Goal: Task Accomplishment & Management: Use online tool/utility

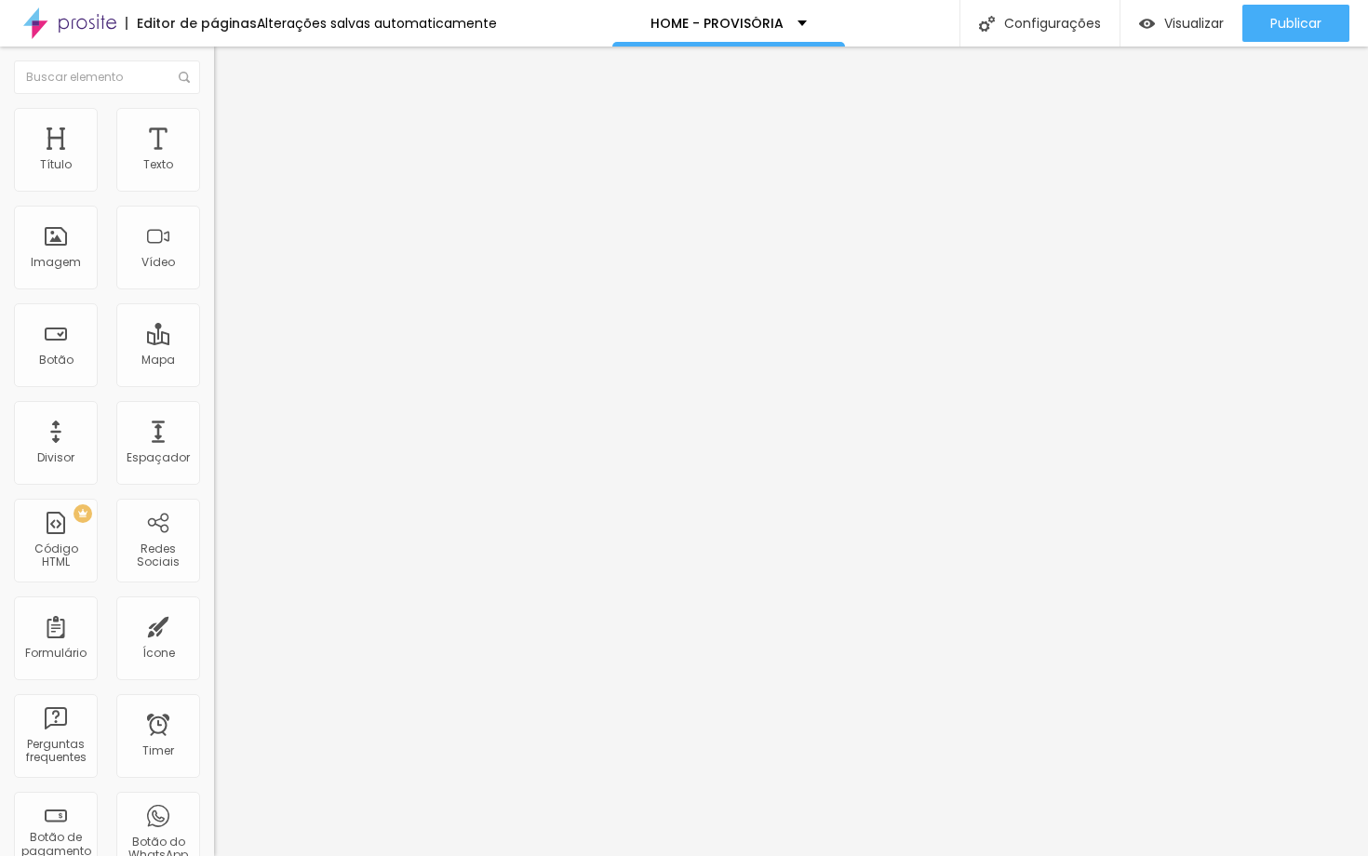
click at [214, 383] on input "https://" at bounding box center [325, 374] width 223 height 19
paste input "https://chat.whatsapp.com/KweuwFb1VpOH6mlMHpUw0H"
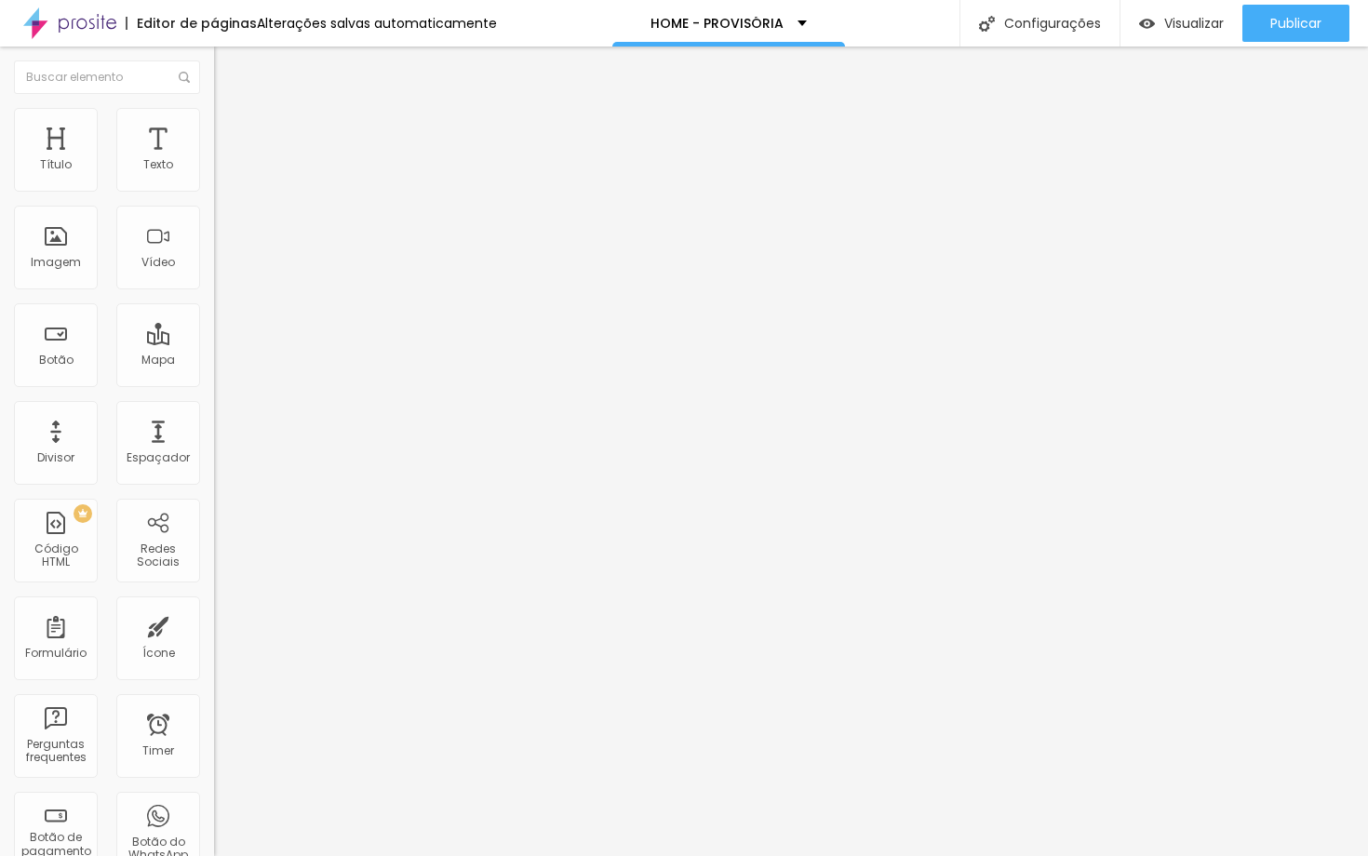
type input "https://chat.whatsapp.com/KweuwFb1VpOH6mlMHpUw0H"
click at [214, 416] on div "URL https://chat.whatsapp.com/KweuwFb1VpOH6mlMHpUw0H Abrir em uma nova aba" at bounding box center [321, 385] width 214 height 62
click at [214, 416] on div "Abrir em uma nova aba" at bounding box center [321, 411] width 214 height 9
click at [214, 175] on input "Saiba mais" at bounding box center [325, 165] width 223 height 19
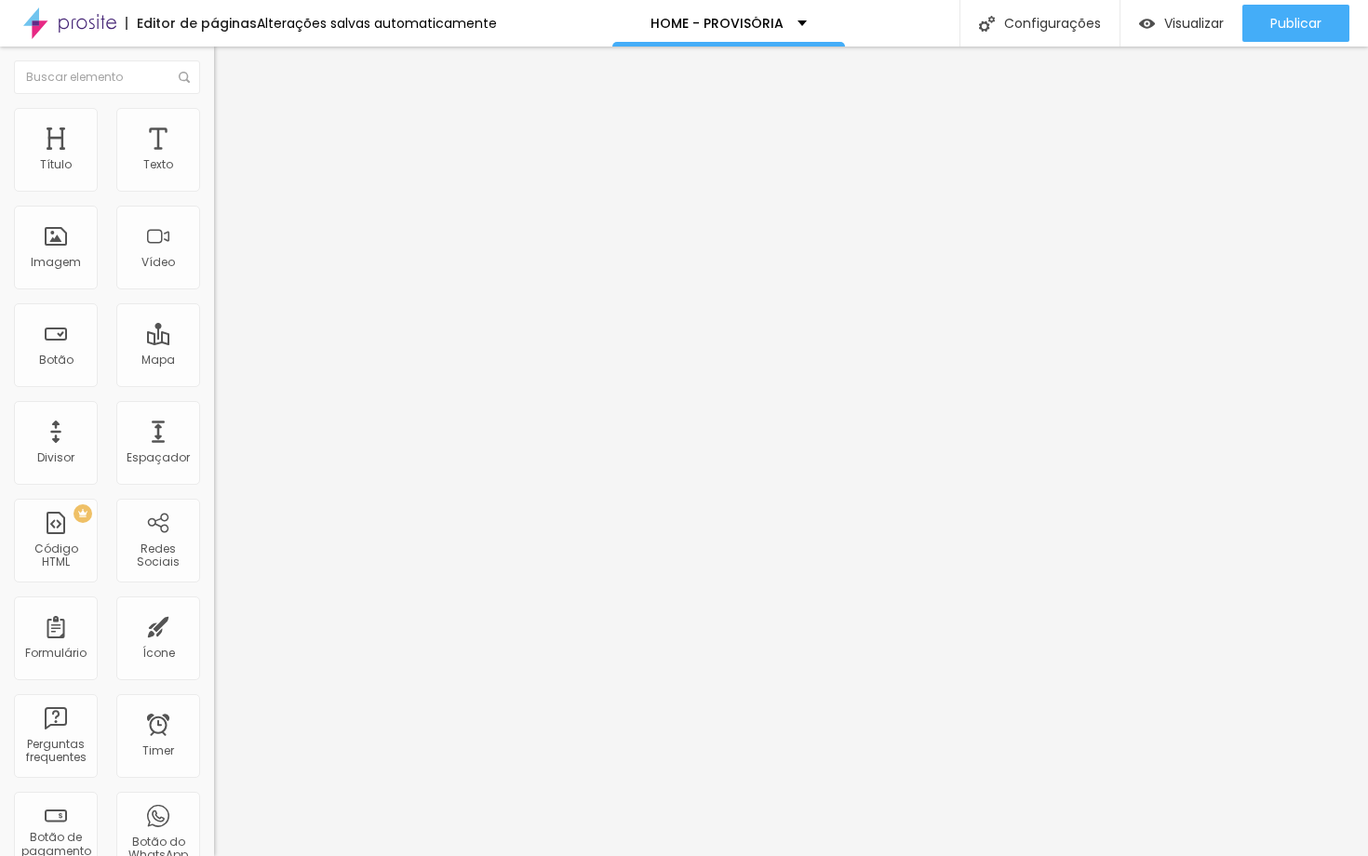
click at [214, 175] on input "Saiba mais" at bounding box center [325, 165] width 223 height 19
type input "e"
type input "E"
type input "q"
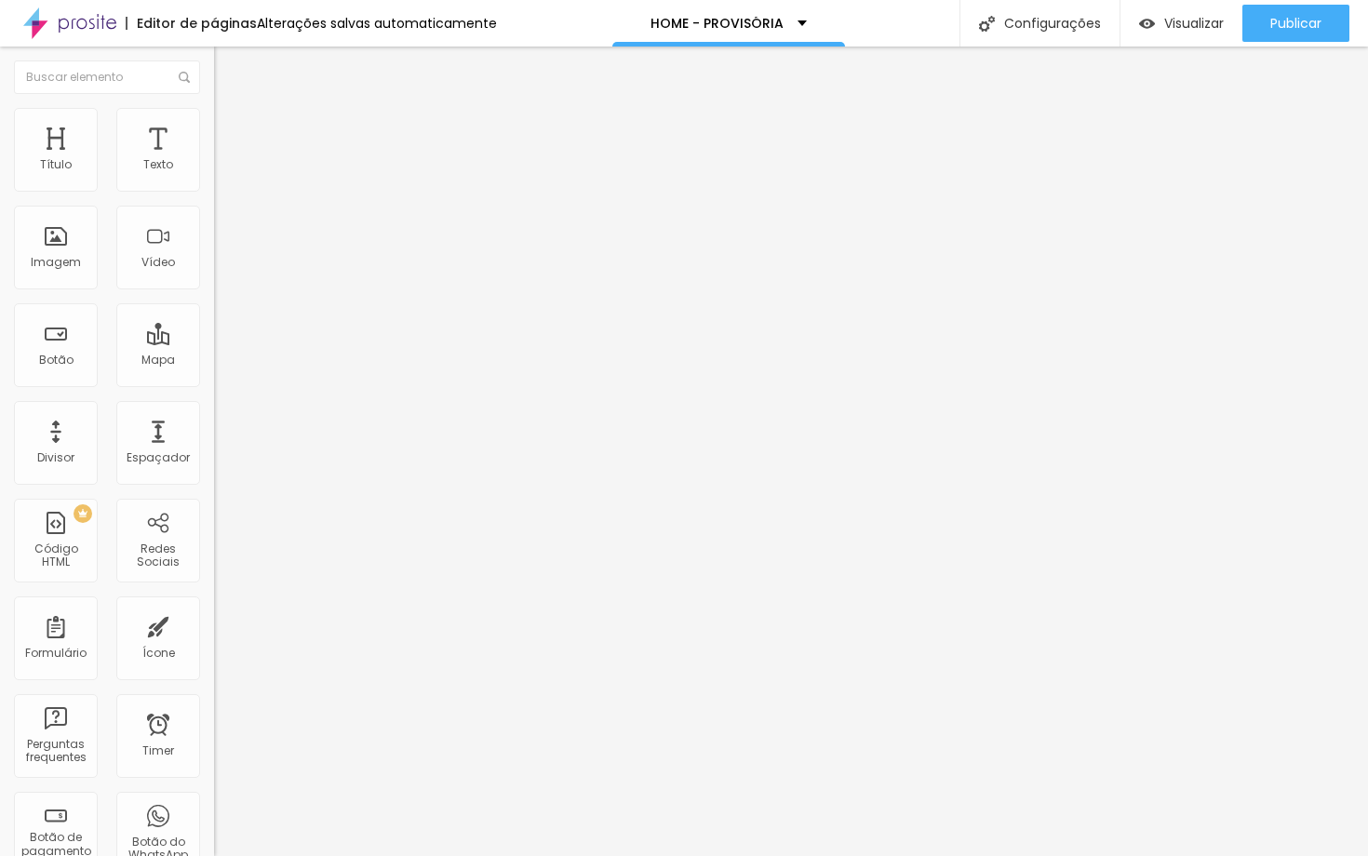
click at [214, 175] on input "Quero ficar por dentro" at bounding box center [325, 165] width 223 height 19
type input "Quero receber novidades"
click at [214, 175] on input "Saiba mais" at bounding box center [325, 165] width 223 height 19
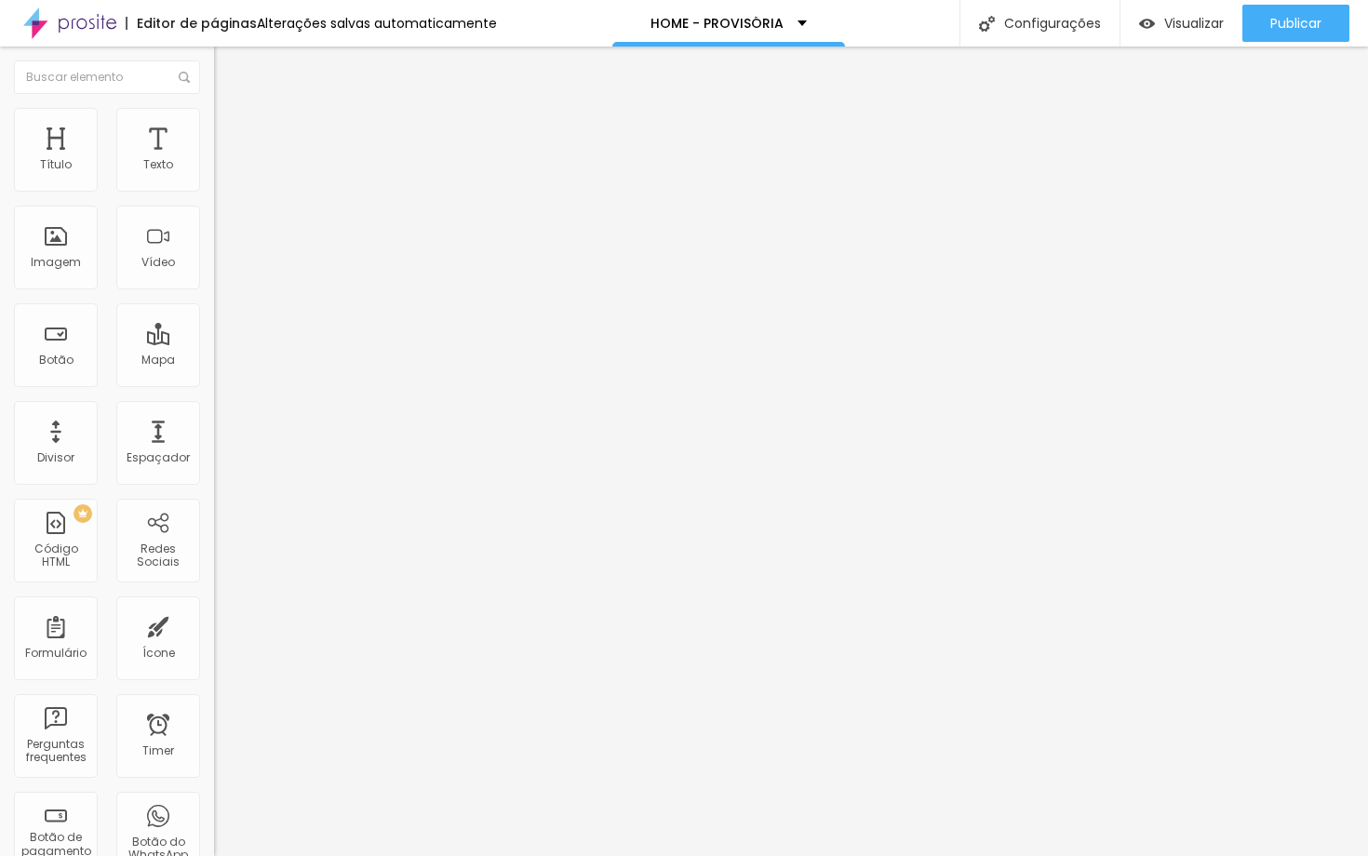
click at [214, 175] on input "Saiba mais" at bounding box center [325, 165] width 223 height 19
type input "Quero receber novidades"
click at [214, 383] on input "https://" at bounding box center [325, 374] width 223 height 19
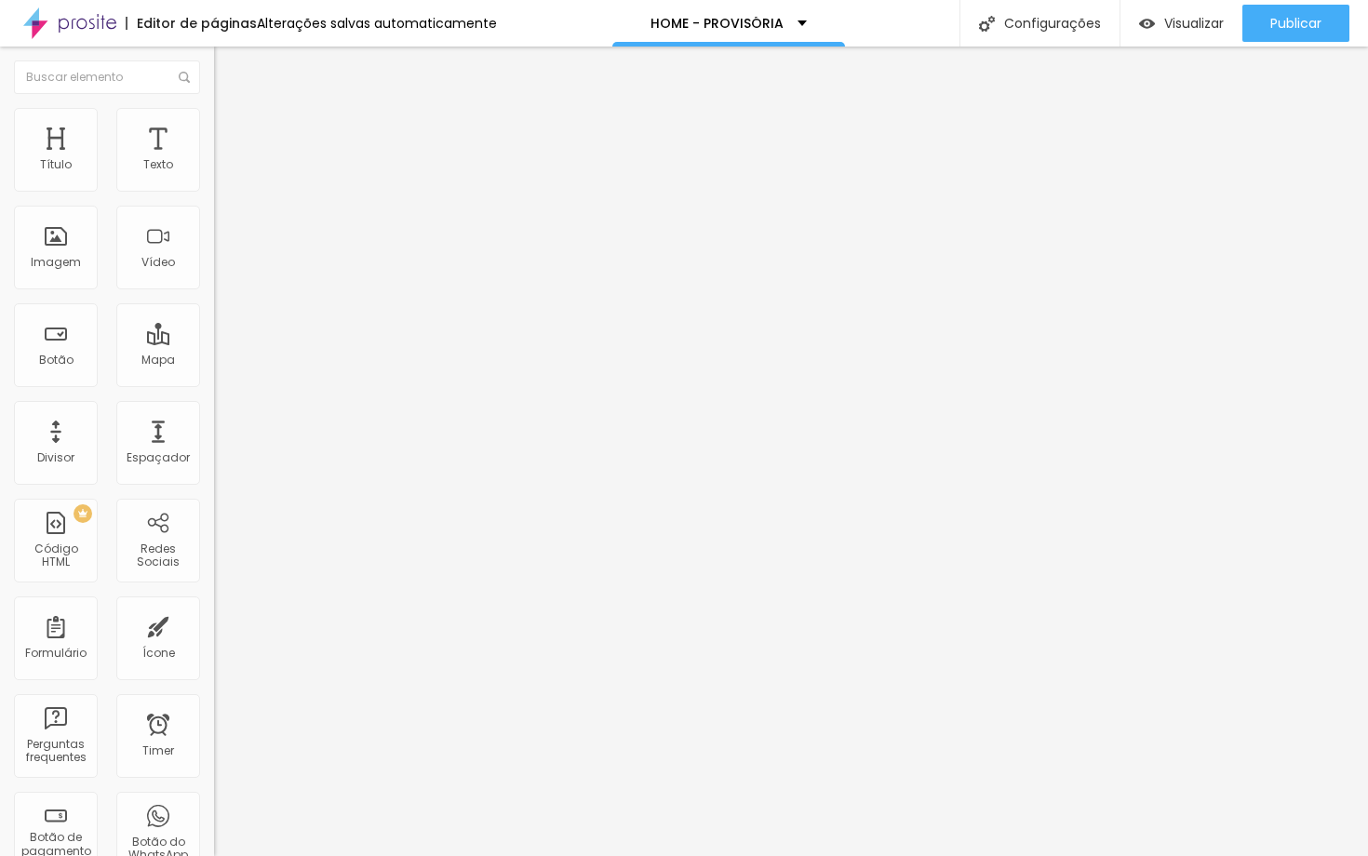
click at [214, 383] on input "https://" at bounding box center [325, 374] width 223 height 19
paste input "https://chat.whatsapp.com/KweuwFb1VpOH6mlMHpUw0H"
type input "https://chat.whatsapp.com/KweuwFb1VpOH6mlMHpUw0H"
click at [214, 416] on div "Abrir em uma nova aba" at bounding box center [321, 411] width 214 height 9
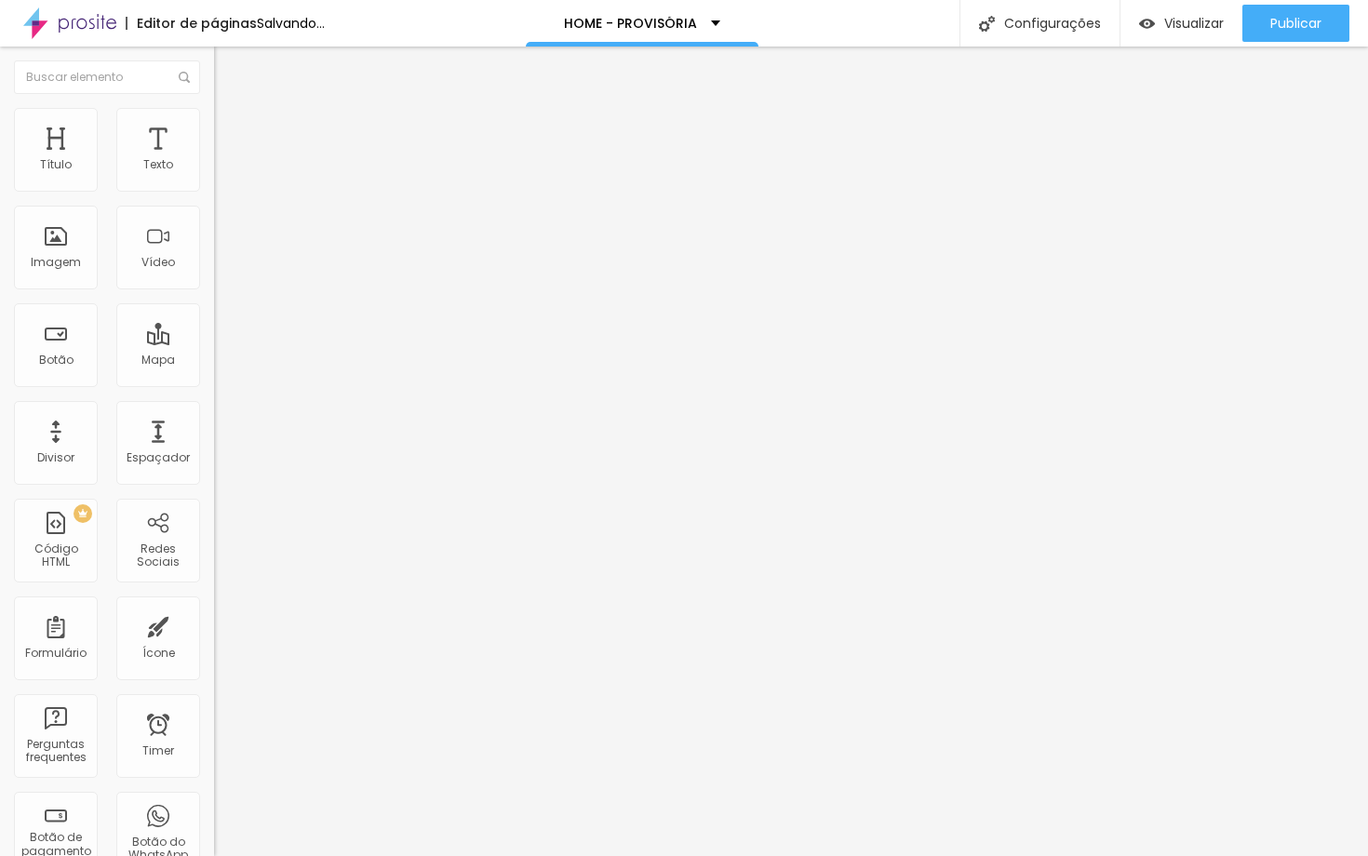
scroll to position [0, 0]
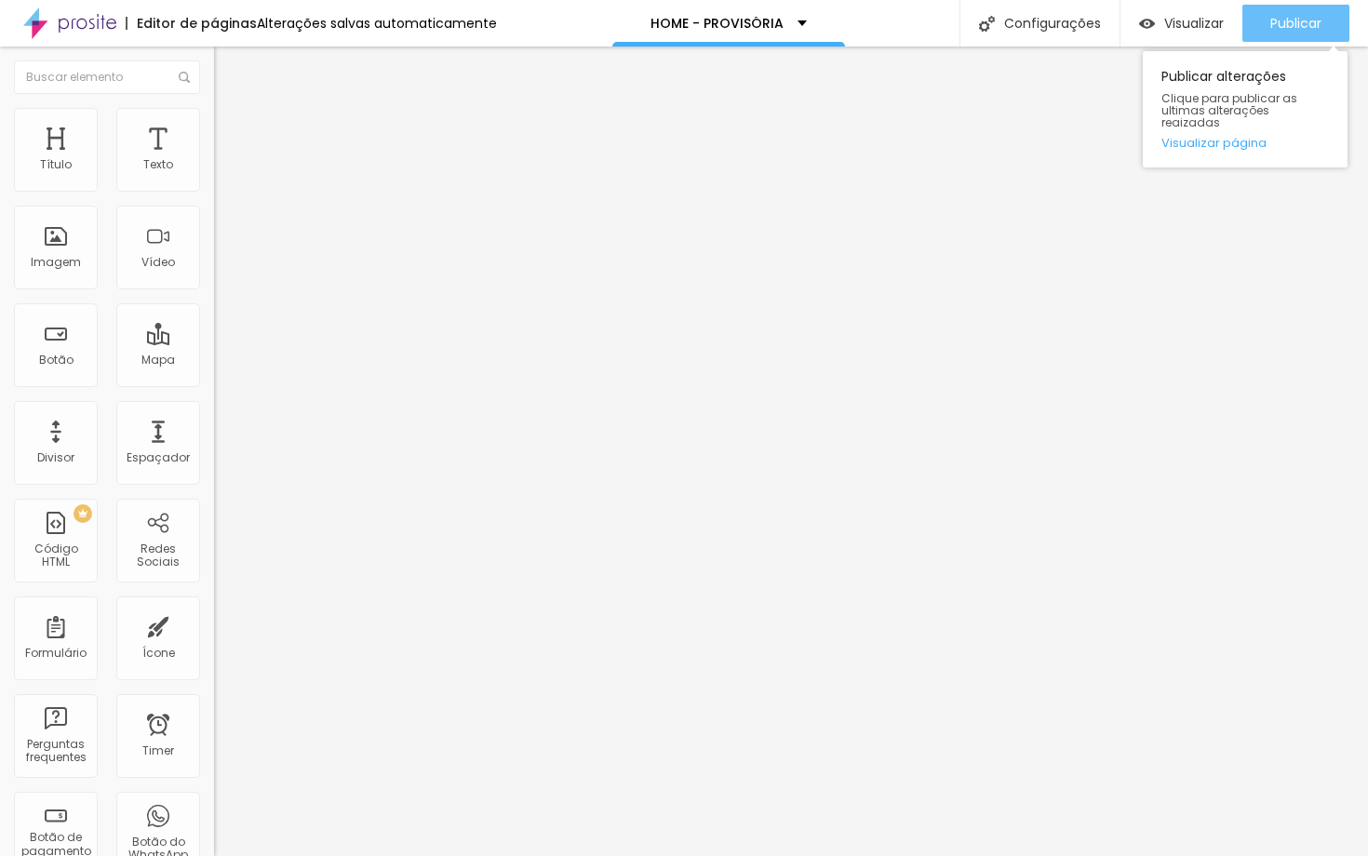
click at [1270, 29] on span "Publicar" at bounding box center [1295, 23] width 51 height 15
click at [1272, 30] on span "Publicar" at bounding box center [1295, 23] width 51 height 15
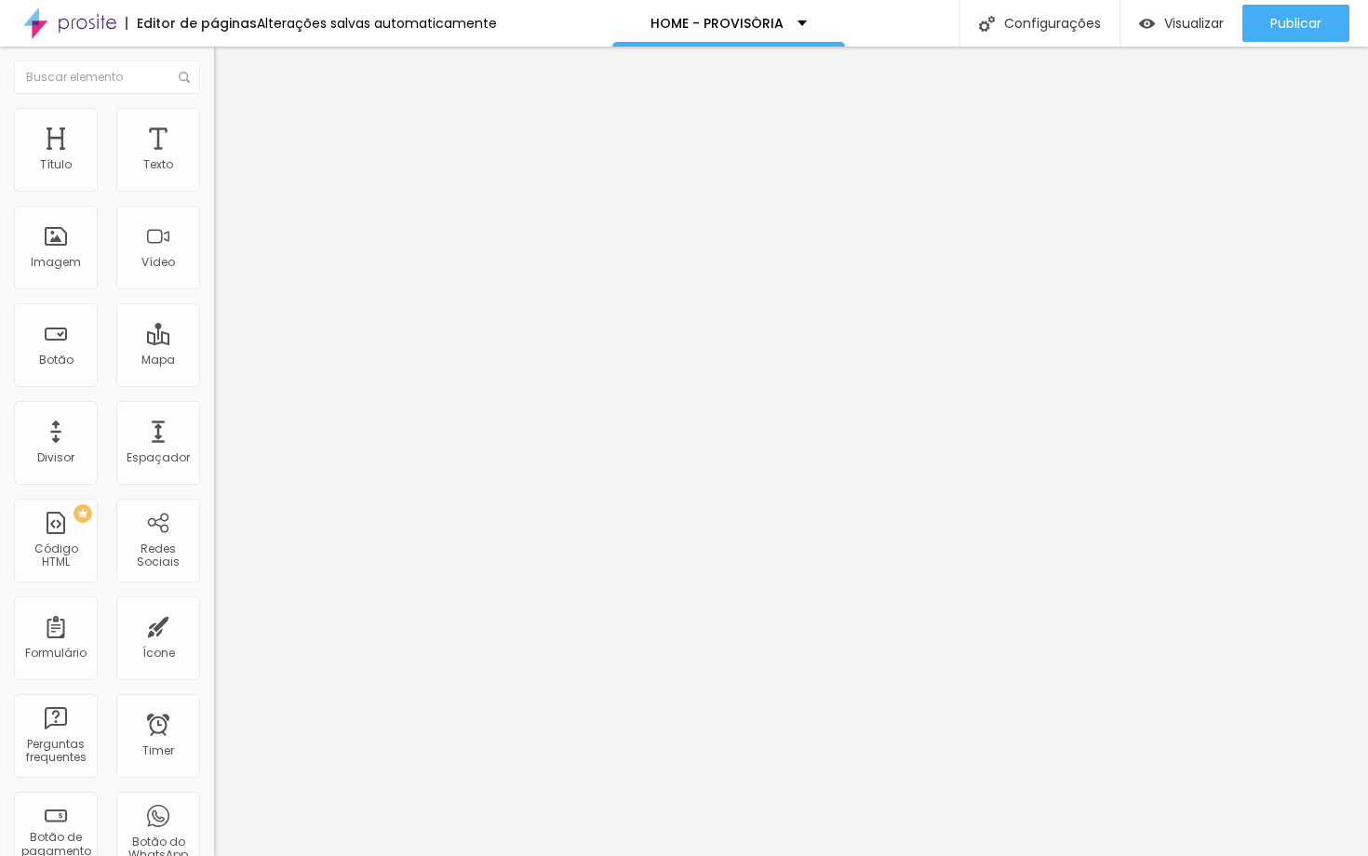
click at [214, 118] on img at bounding box center [222, 116] width 17 height 17
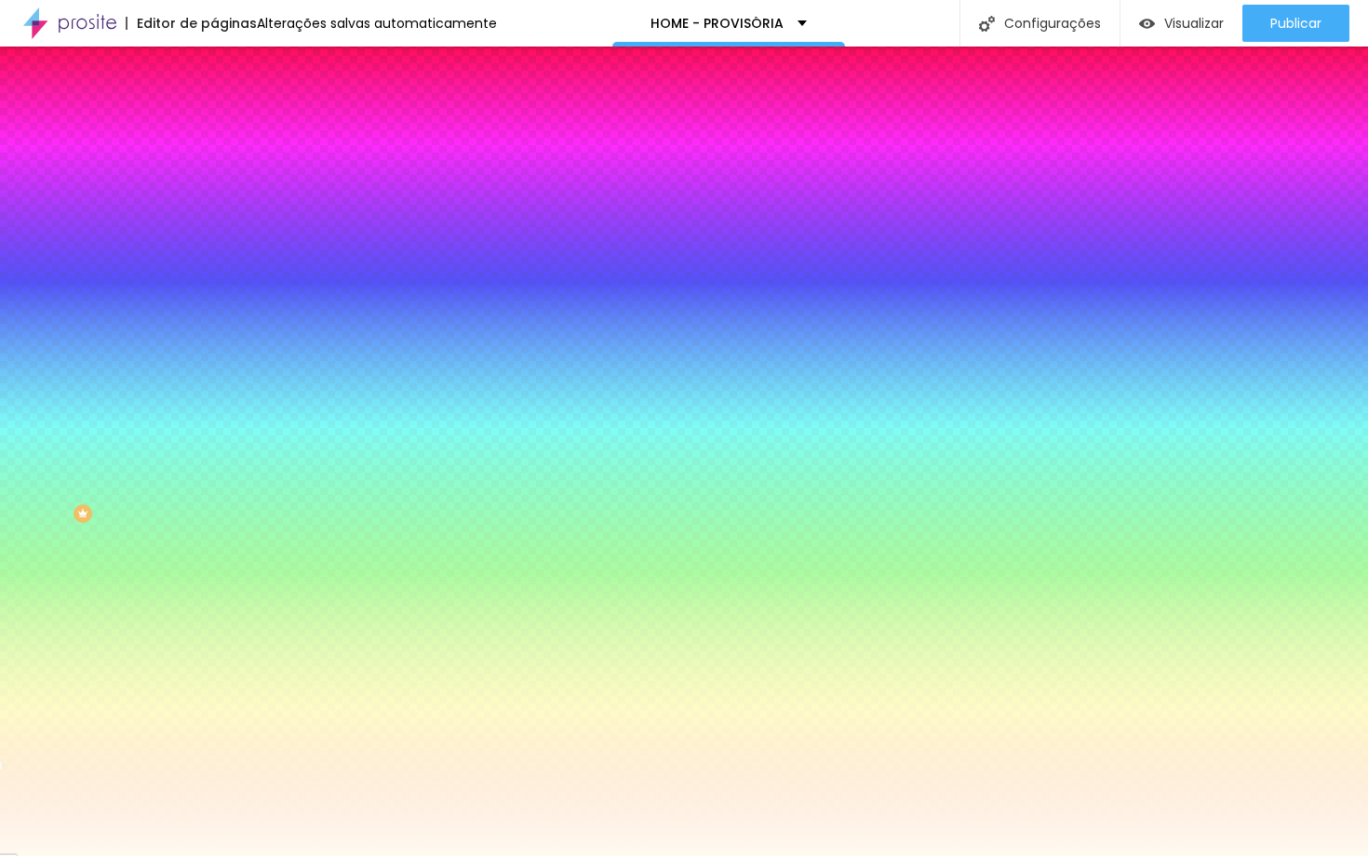
click at [214, 127] on li "Avançado" at bounding box center [321, 136] width 214 height 19
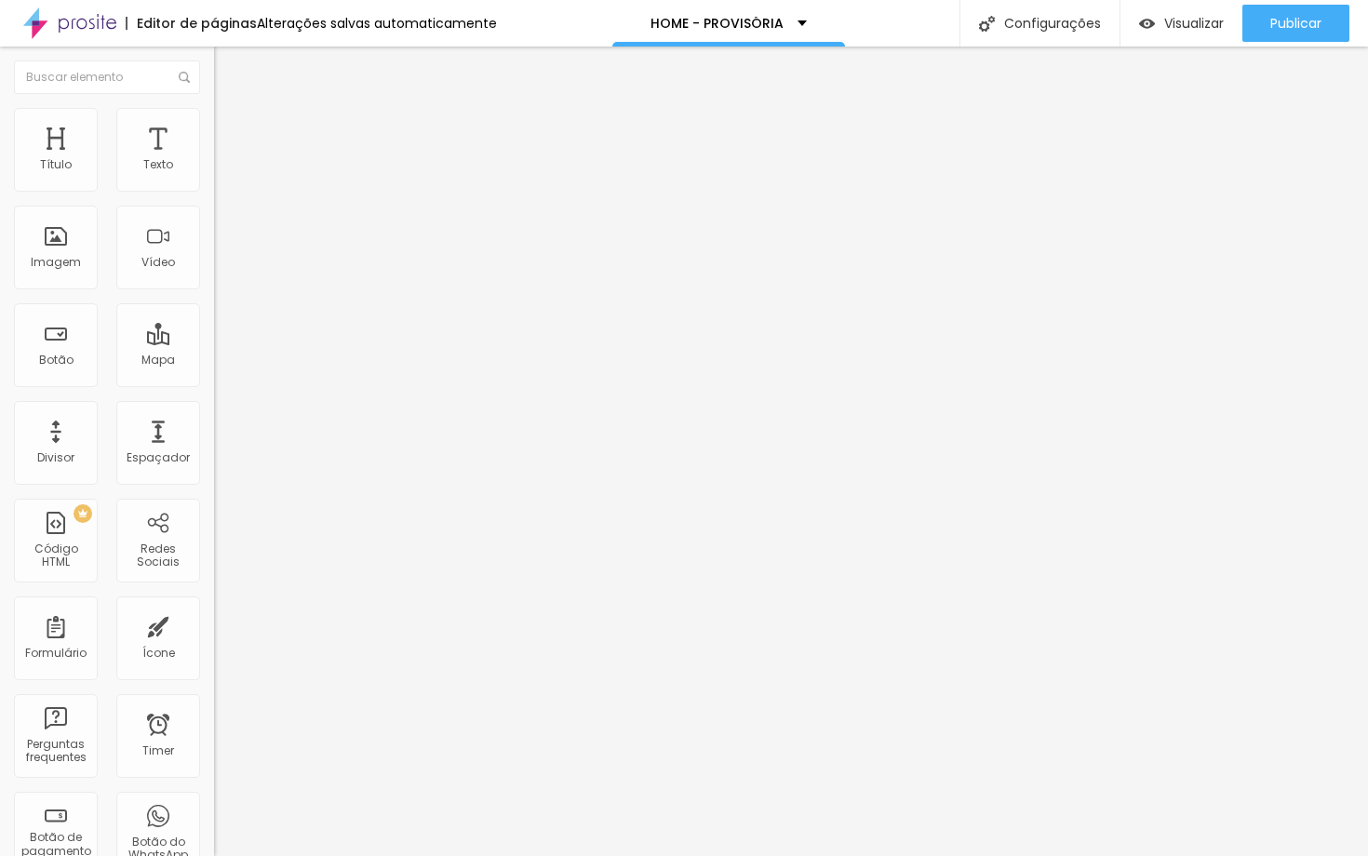
click at [214, 823] on div at bounding box center [321, 823] width 214 height 0
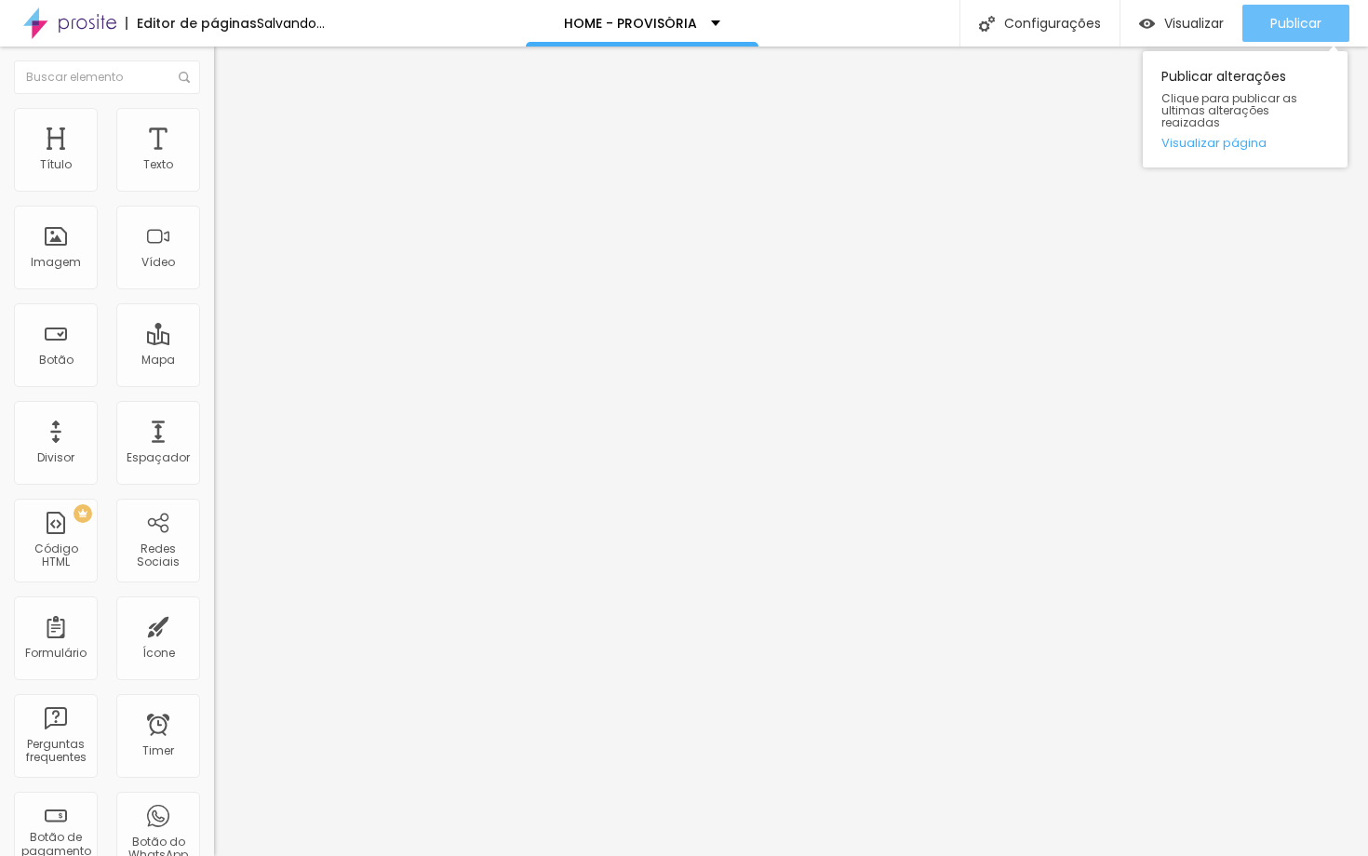
click at [1285, 35] on div "Publicar" at bounding box center [1295, 23] width 51 height 37
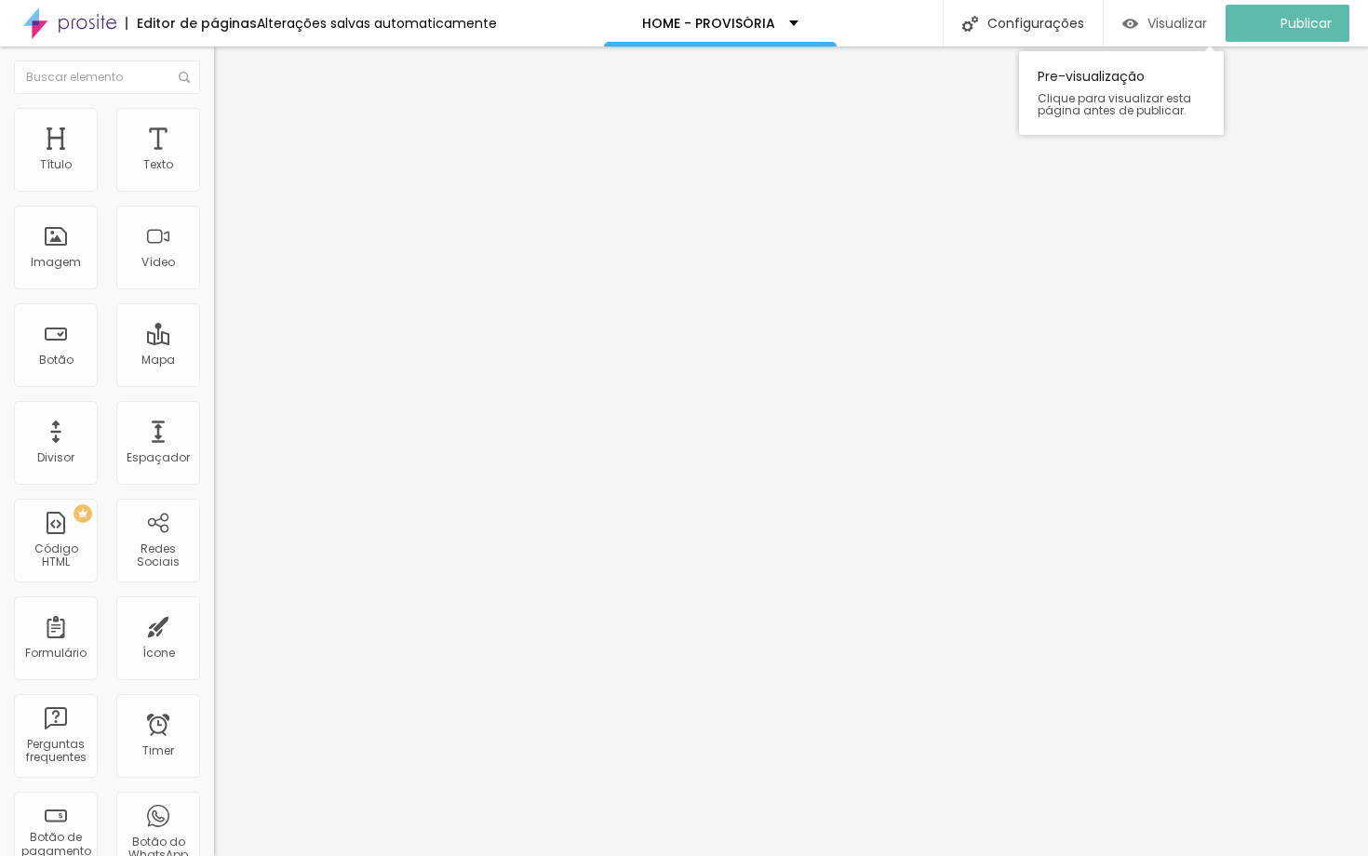
click at [1171, 31] on span "Visualizar" at bounding box center [1177, 23] width 60 height 15
